Goal: Navigation & Orientation: Find specific page/section

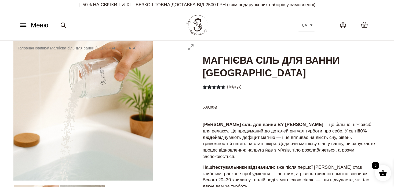
click at [22, 25] on icon at bounding box center [23, 25] width 9 height 6
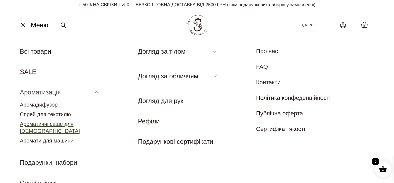
click at [51, 124] on link "Ароматичні саше для [DEMOGRAPHIC_DATA]" at bounding box center [50, 127] width 60 height 13
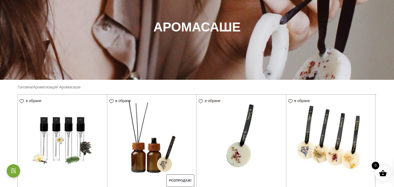
scroll to position [107, 0]
